Goal: Understand process/instructions: Learn how to perform a task or action

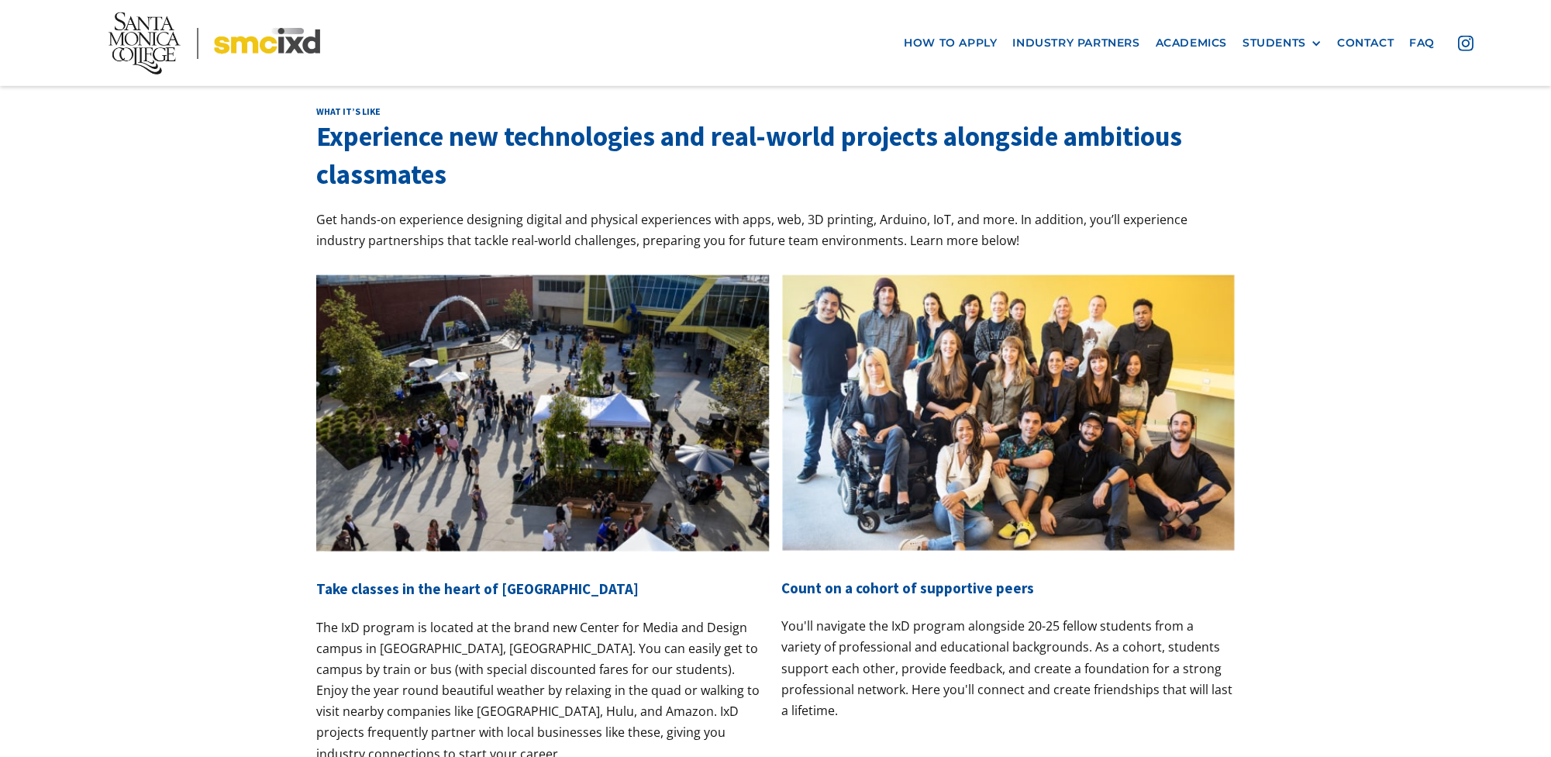
click at [1462, 246] on div "What it’s like Experience new technologies and real-world projects alongside am…" at bounding box center [775, 469] width 1551 height 882
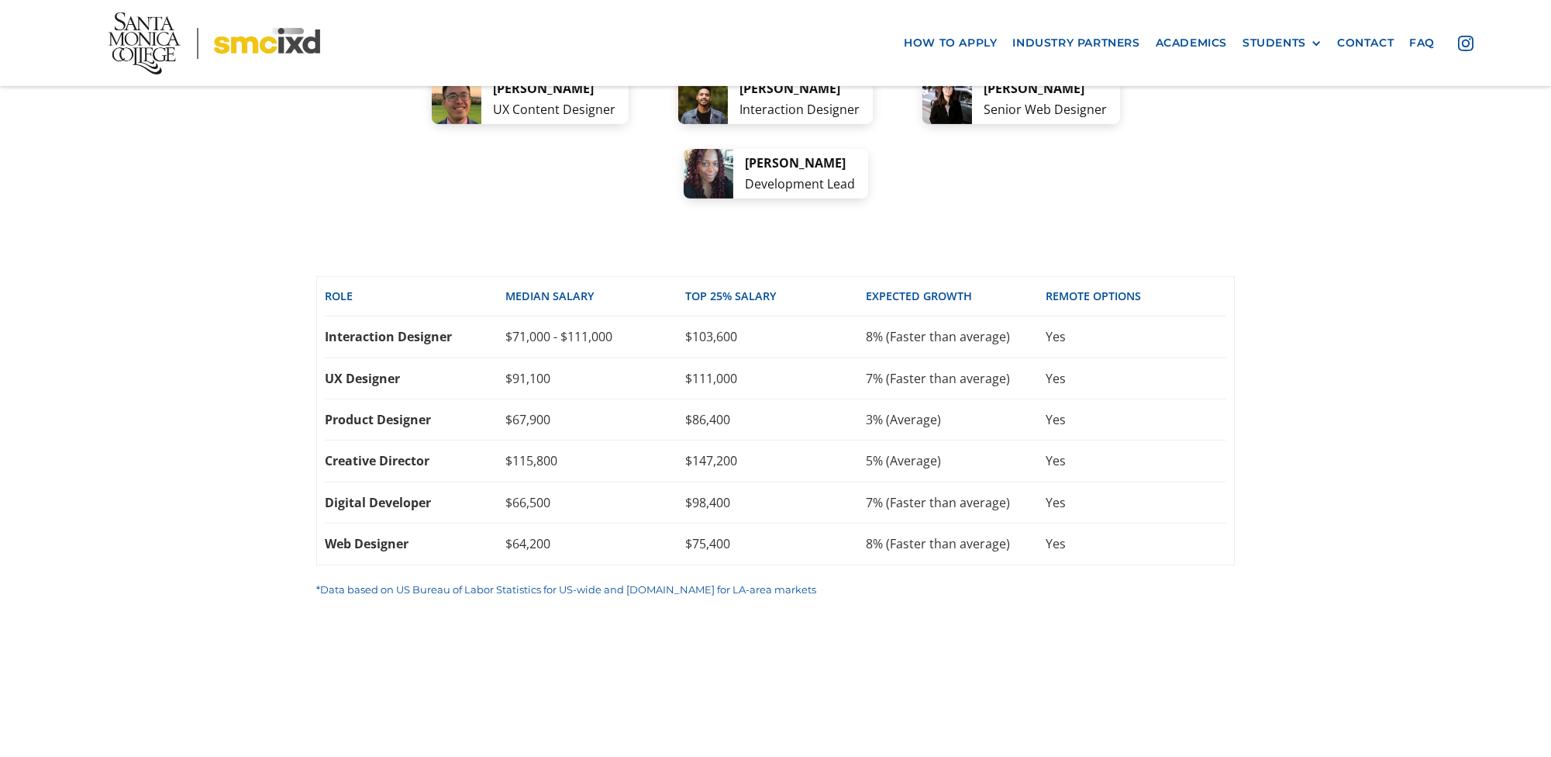
scroll to position [3177, 0]
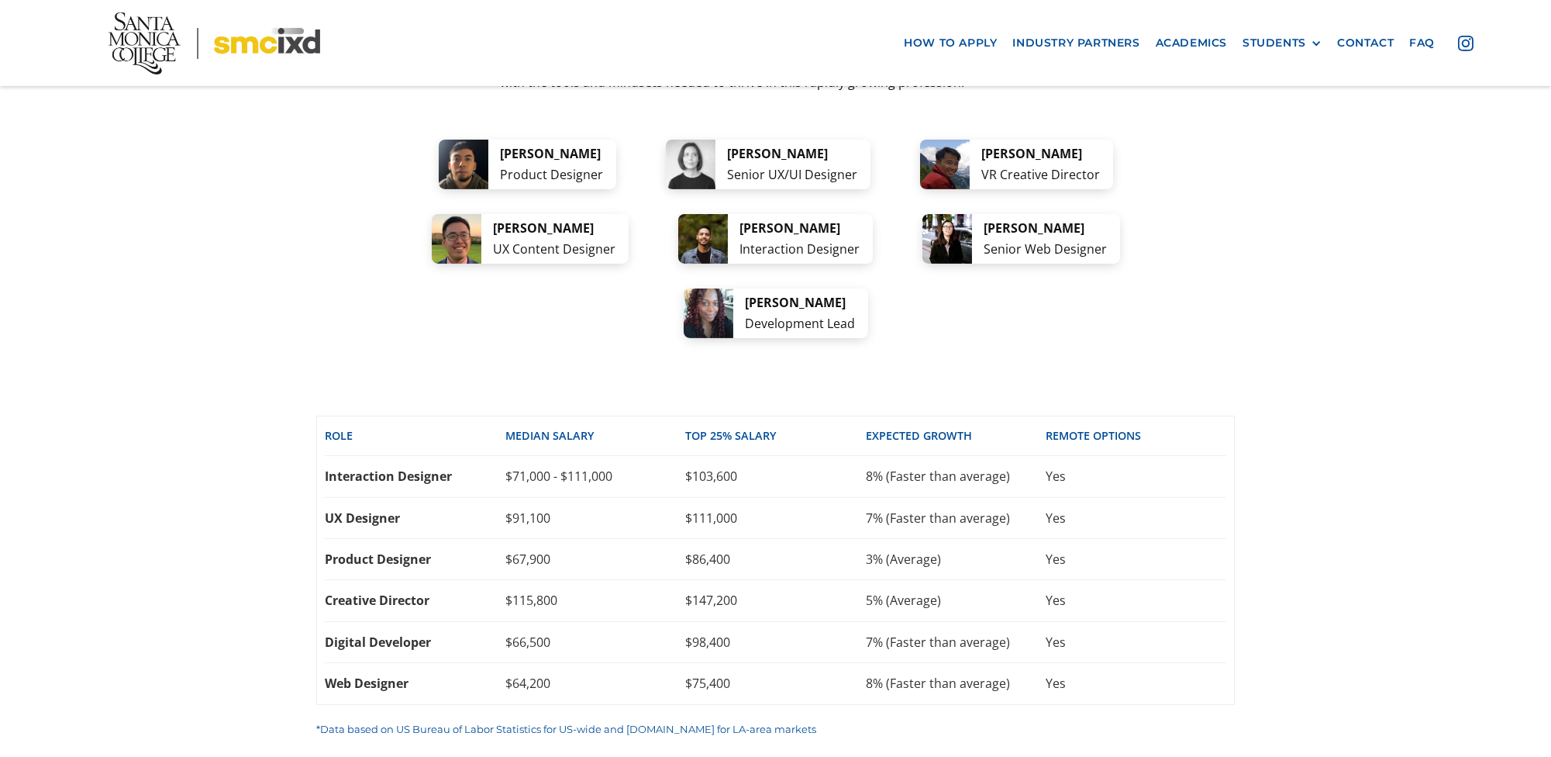
click at [1175, 550] on div "Yes" at bounding box center [1136, 558] width 181 height 17
click at [365, 468] on div "Interaction Designer" at bounding box center [415, 476] width 181 height 17
click at [245, 438] on div "career options A few ideas of where your new skills can take you: From tech com…" at bounding box center [775, 324] width 1551 height 1013
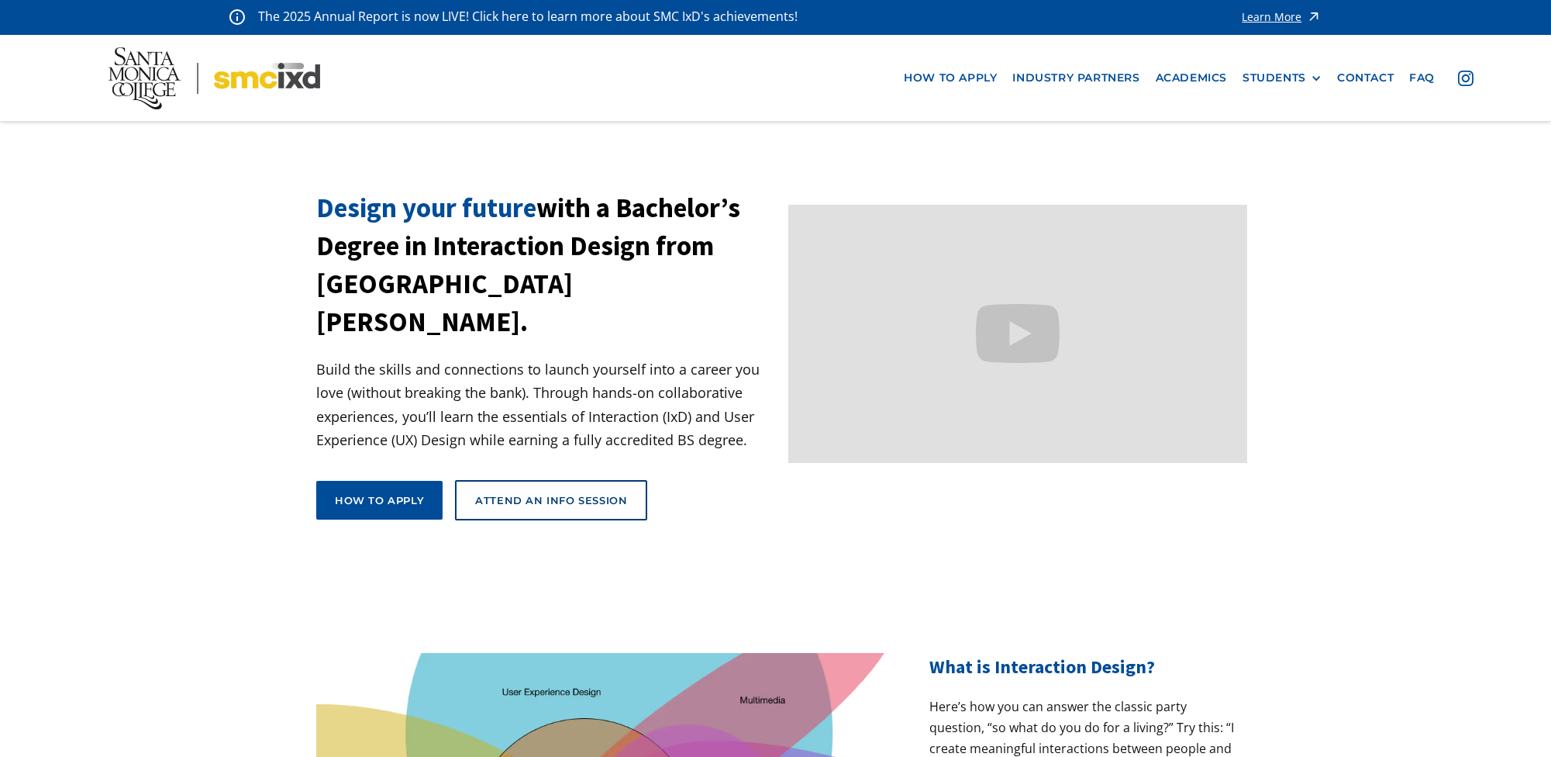
scroll to position [0, 0]
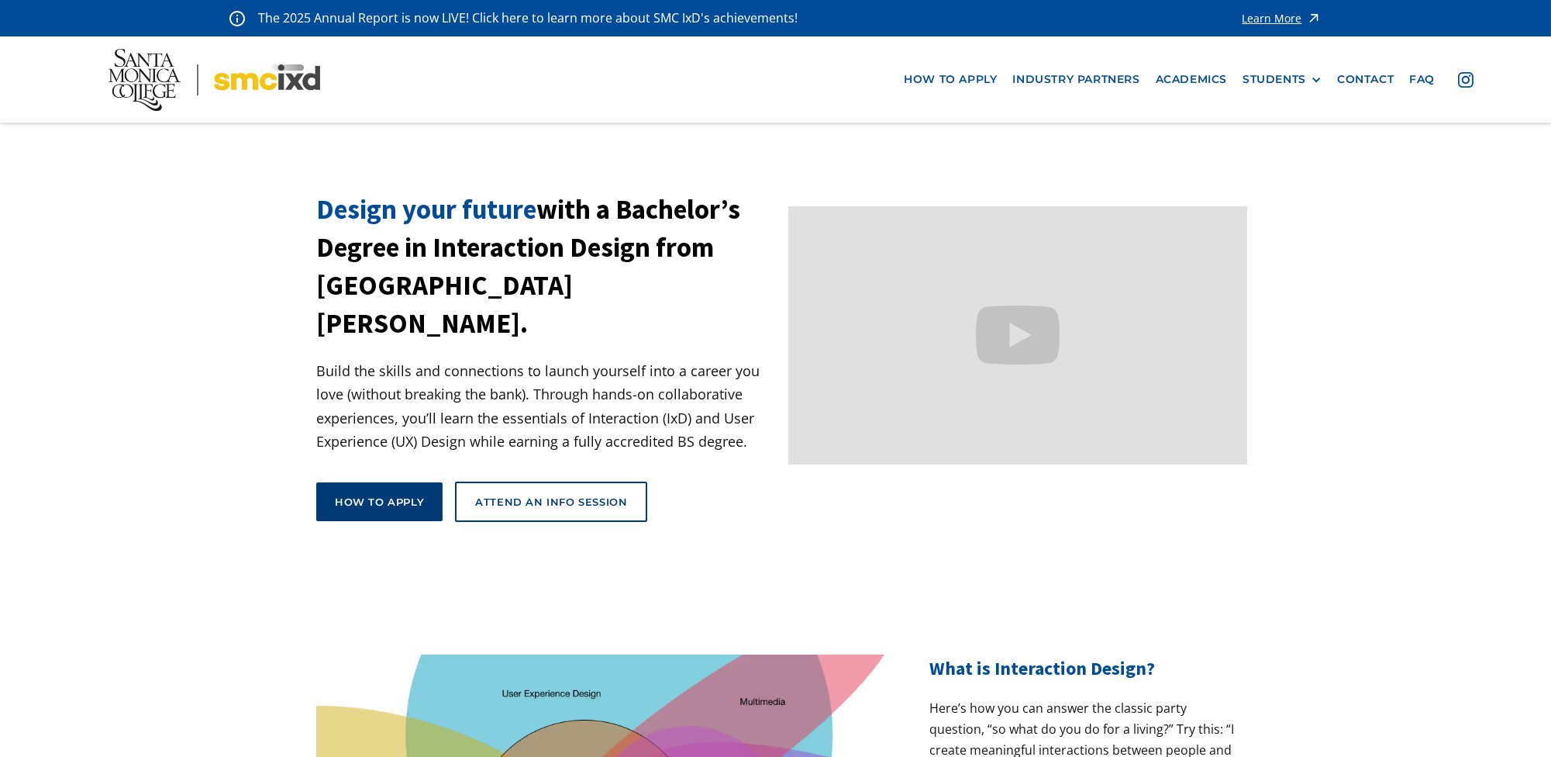
click at [382, 482] on link "How to apply" at bounding box center [379, 501] width 126 height 39
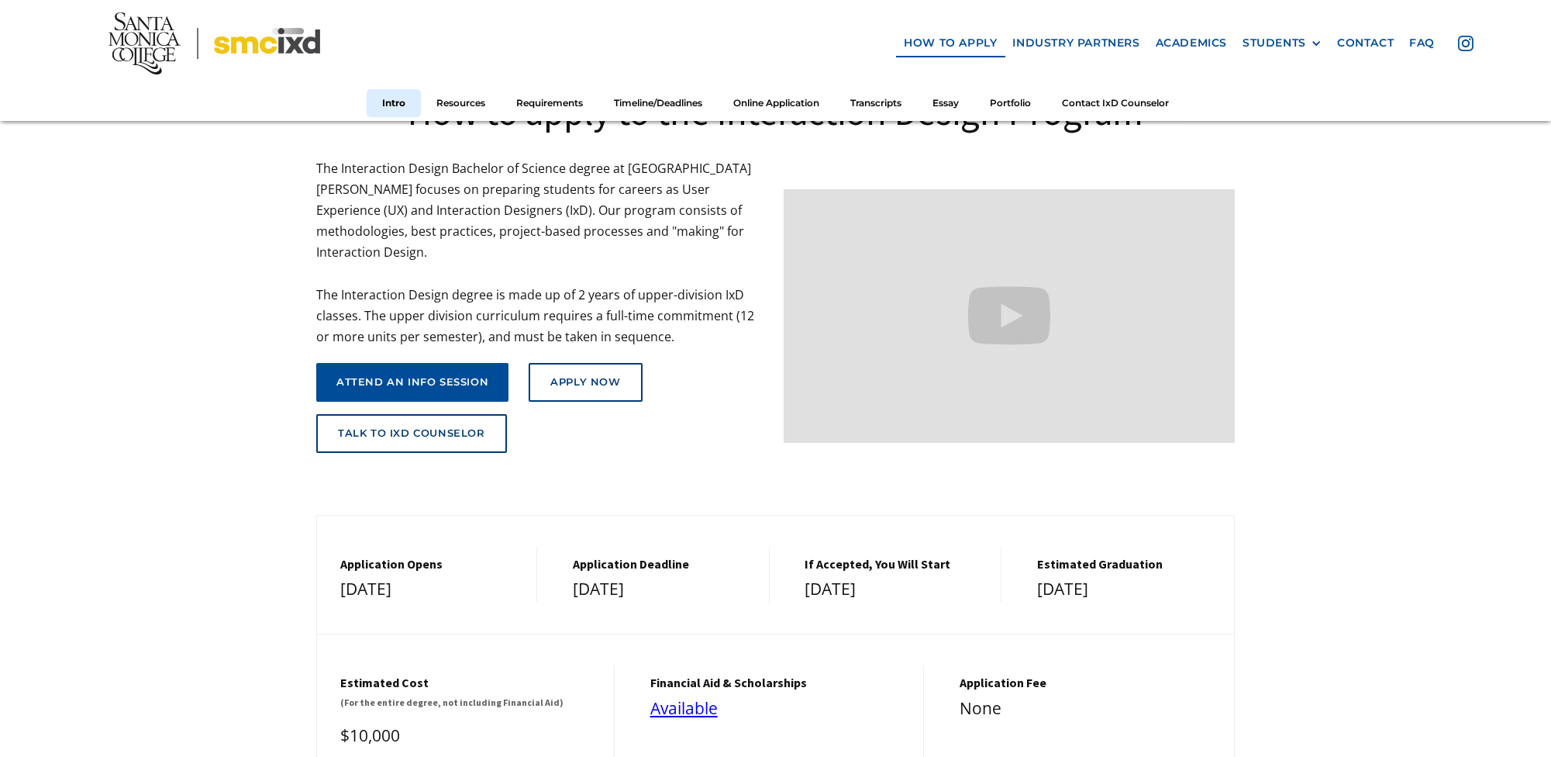
scroll to position [310, 0]
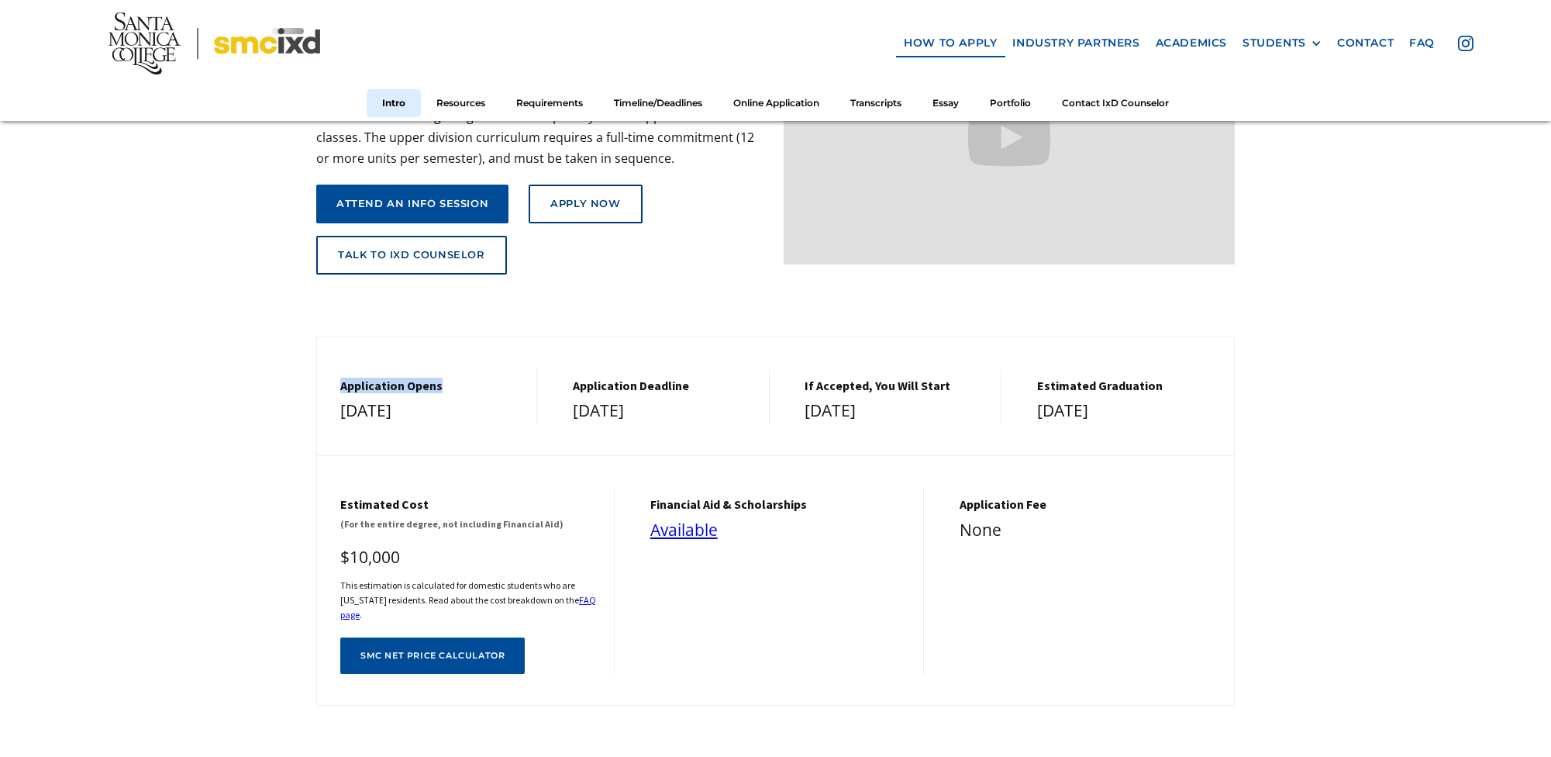
drag, startPoint x: 341, startPoint y: 375, endPoint x: 454, endPoint y: 374, distance: 113.2
click at [454, 378] on h5 "Application Opens" at bounding box center [430, 385] width 181 height 15
click at [699, 354] on div "Application Opens [DATE] Application Deadline [DATE] If Accepted, You Will Star…" at bounding box center [775, 381] width 917 height 88
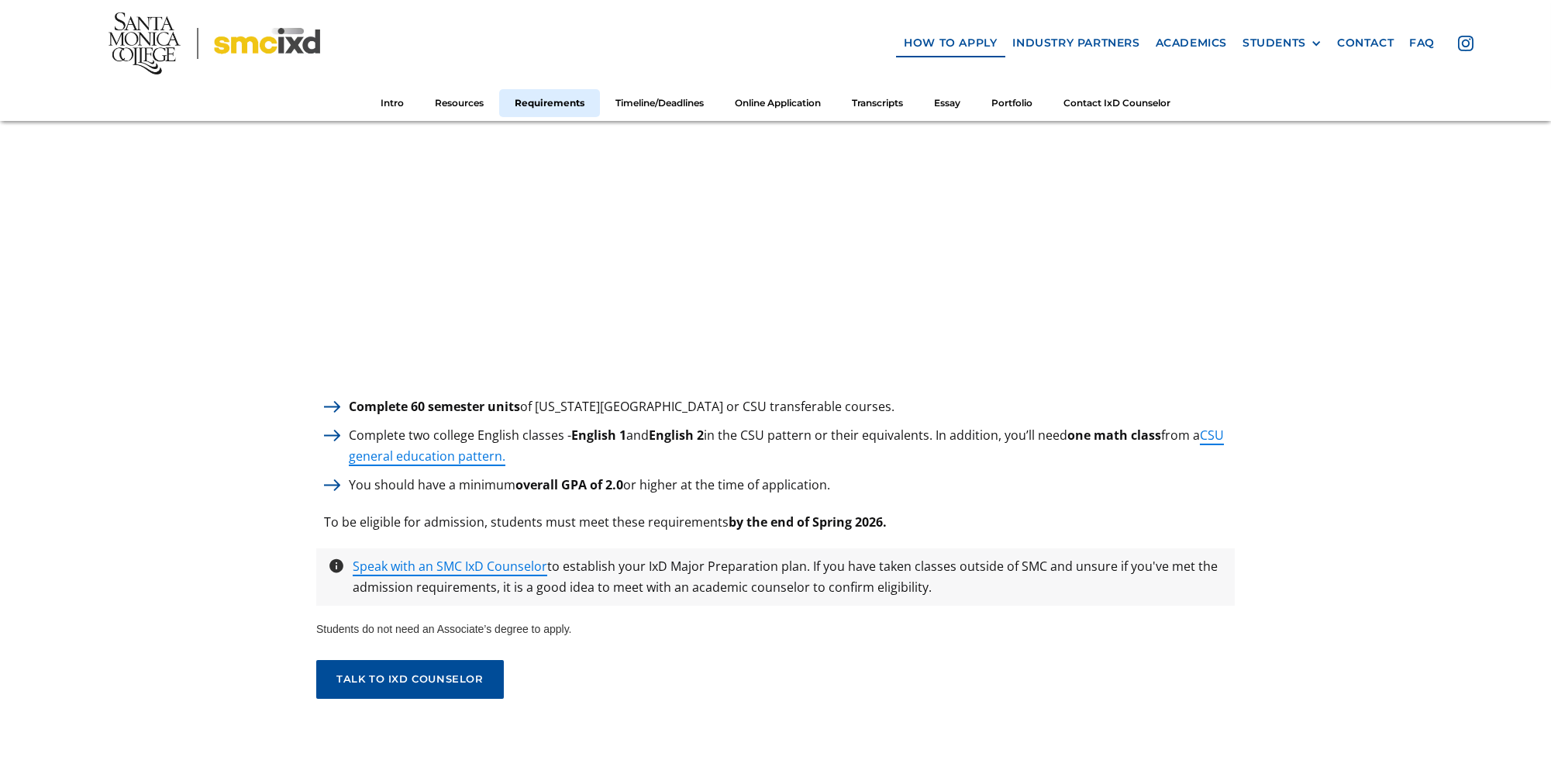
scroll to position [2326, 0]
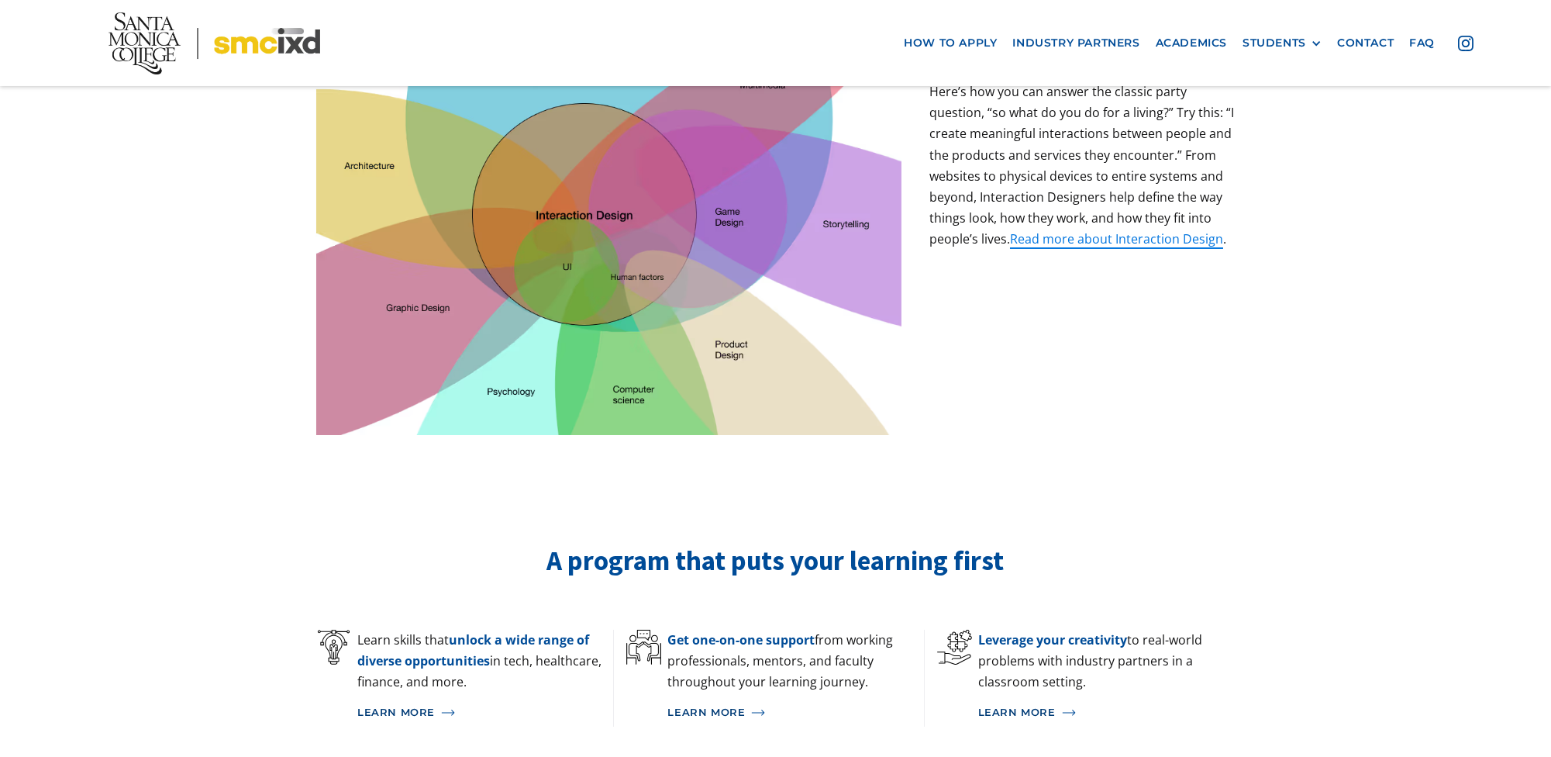
scroll to position [620, 0]
